Goal: Navigation & Orientation: Find specific page/section

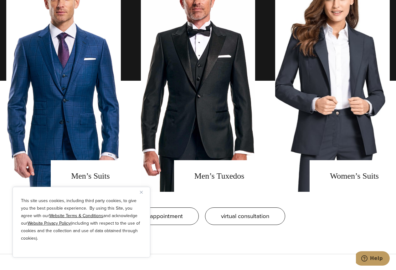
scroll to position [532, 0]
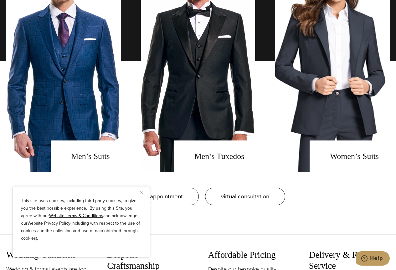
click at [139, 190] on div "This site uses cookies, including third party cookies, to give you the best pos…" at bounding box center [82, 222] width 138 height 71
click at [140, 193] on img "Close" at bounding box center [141, 192] width 3 height 3
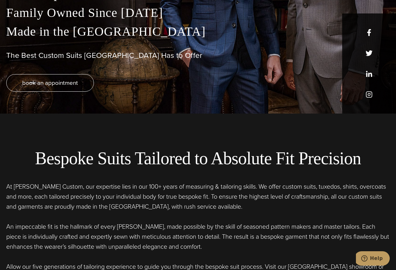
scroll to position [0, 0]
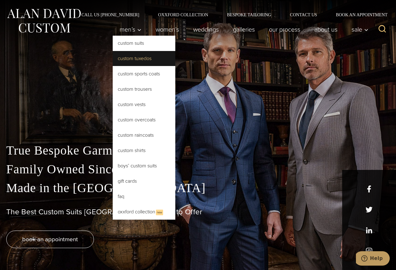
click at [132, 59] on link "Custom Tuxedos" at bounding box center [144, 58] width 63 height 15
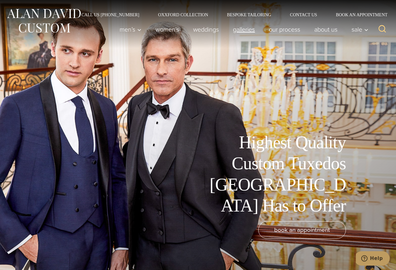
click at [249, 30] on link "Galleries" at bounding box center [244, 29] width 36 height 13
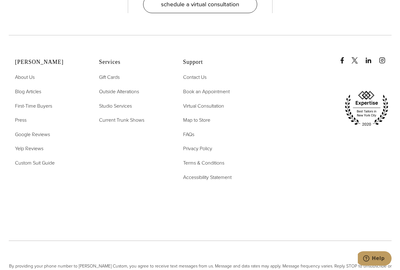
scroll to position [1573, 0]
